Goal: Task Accomplishment & Management: Complete application form

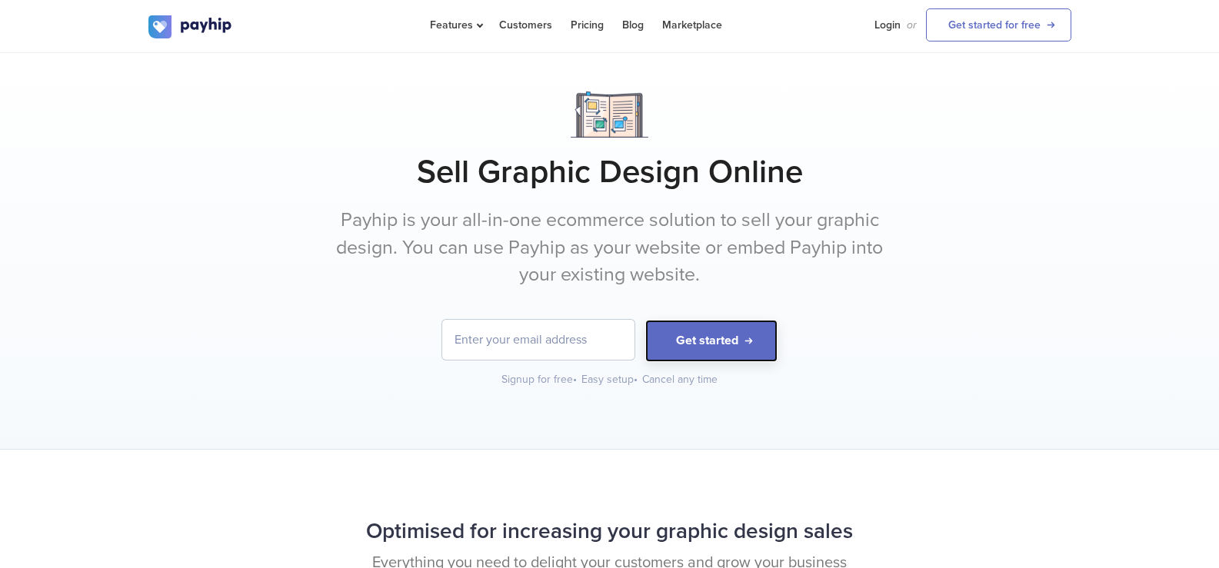
click at [695, 345] on button "Get started" at bounding box center [711, 341] width 132 height 42
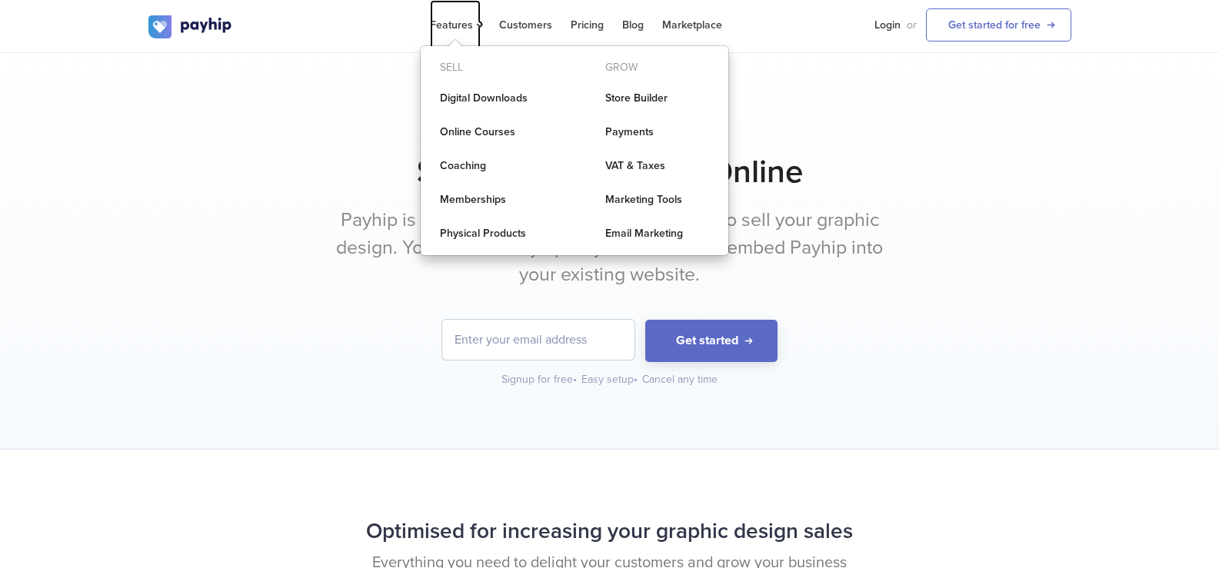
click at [462, 25] on span "Features" at bounding box center [455, 24] width 51 height 13
click at [495, 230] on link "Physical Products" at bounding box center [492, 233] width 142 height 31
